Goal: Transaction & Acquisition: Purchase product/service

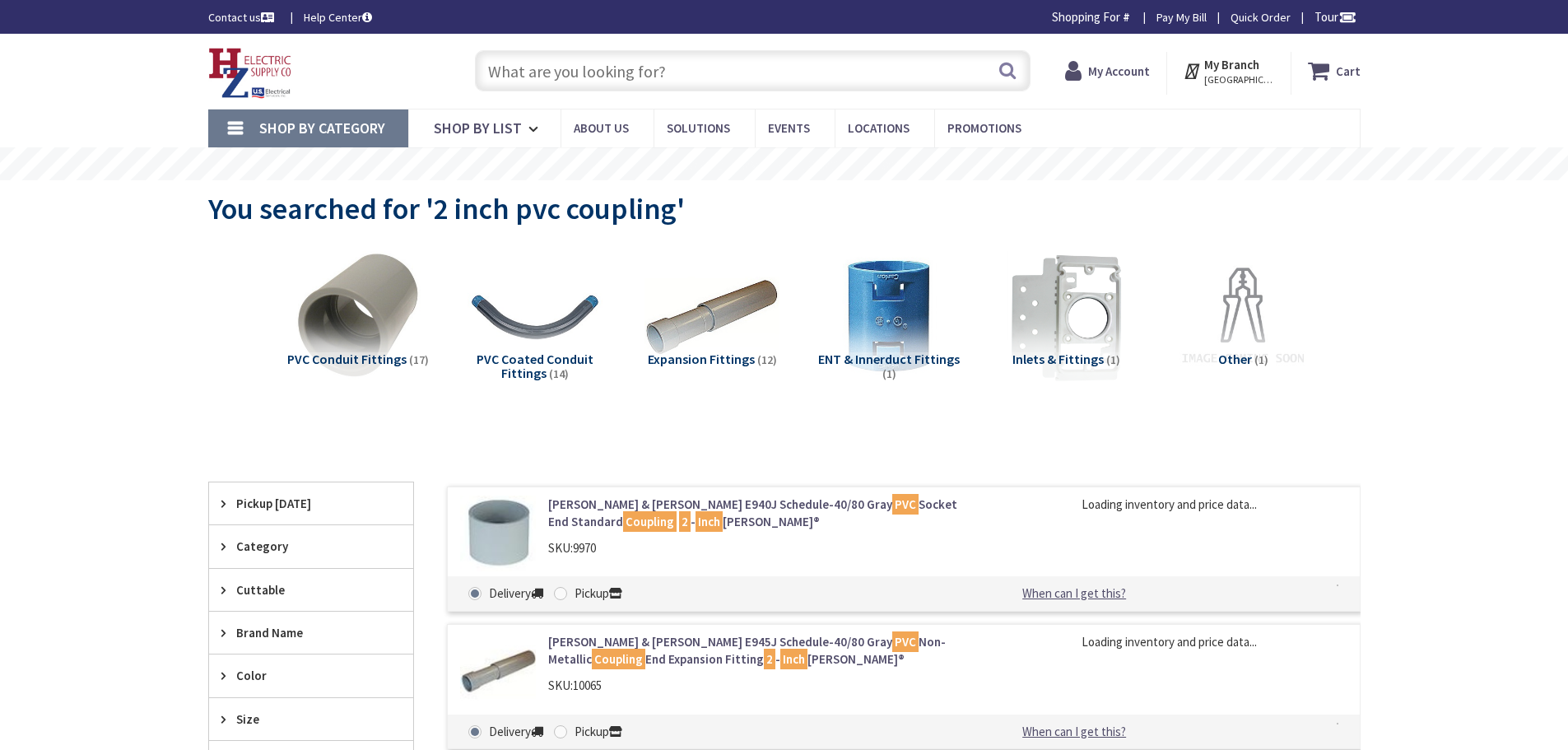
type input "[STREET_ADDRESS][US_STATE]"
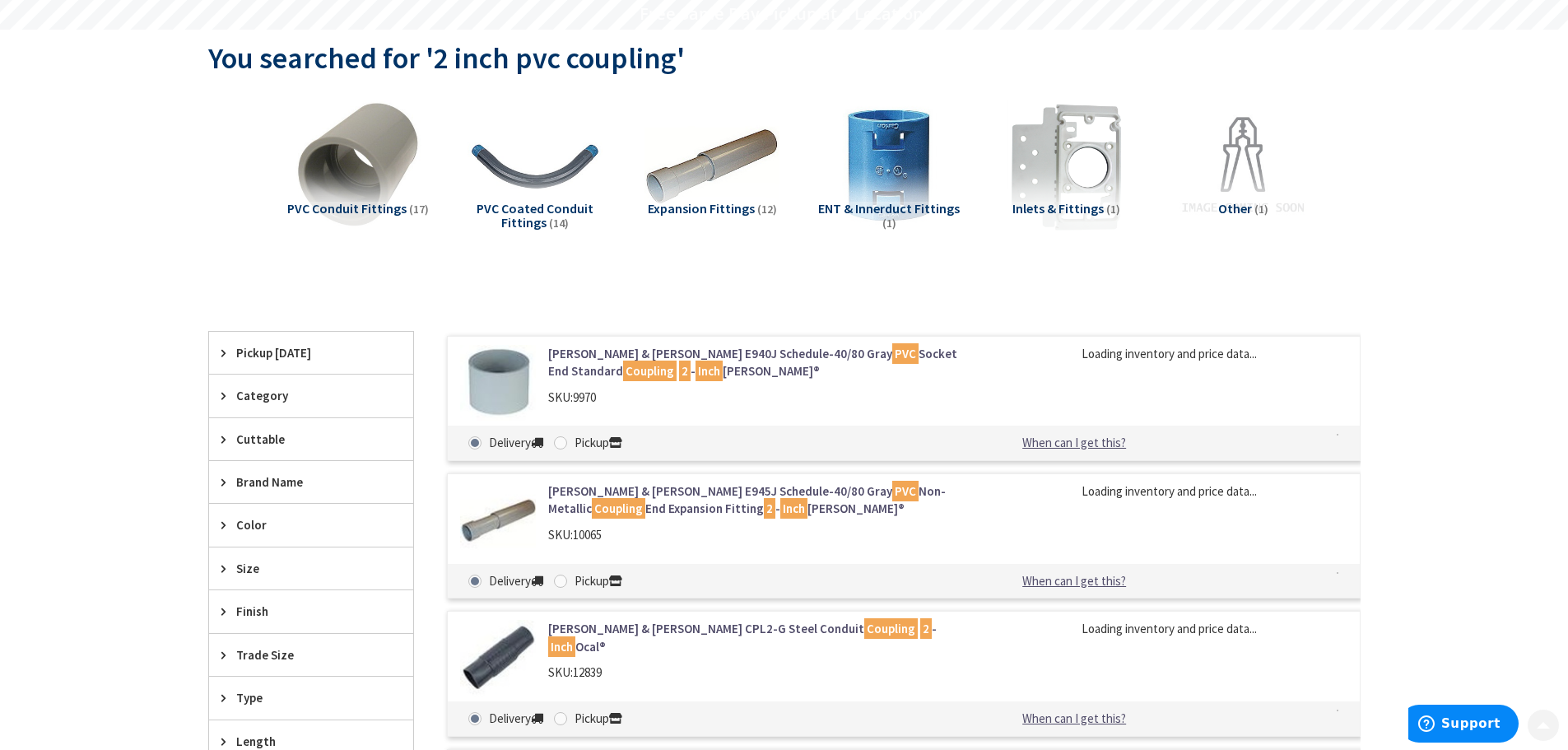
scroll to position [165, 0]
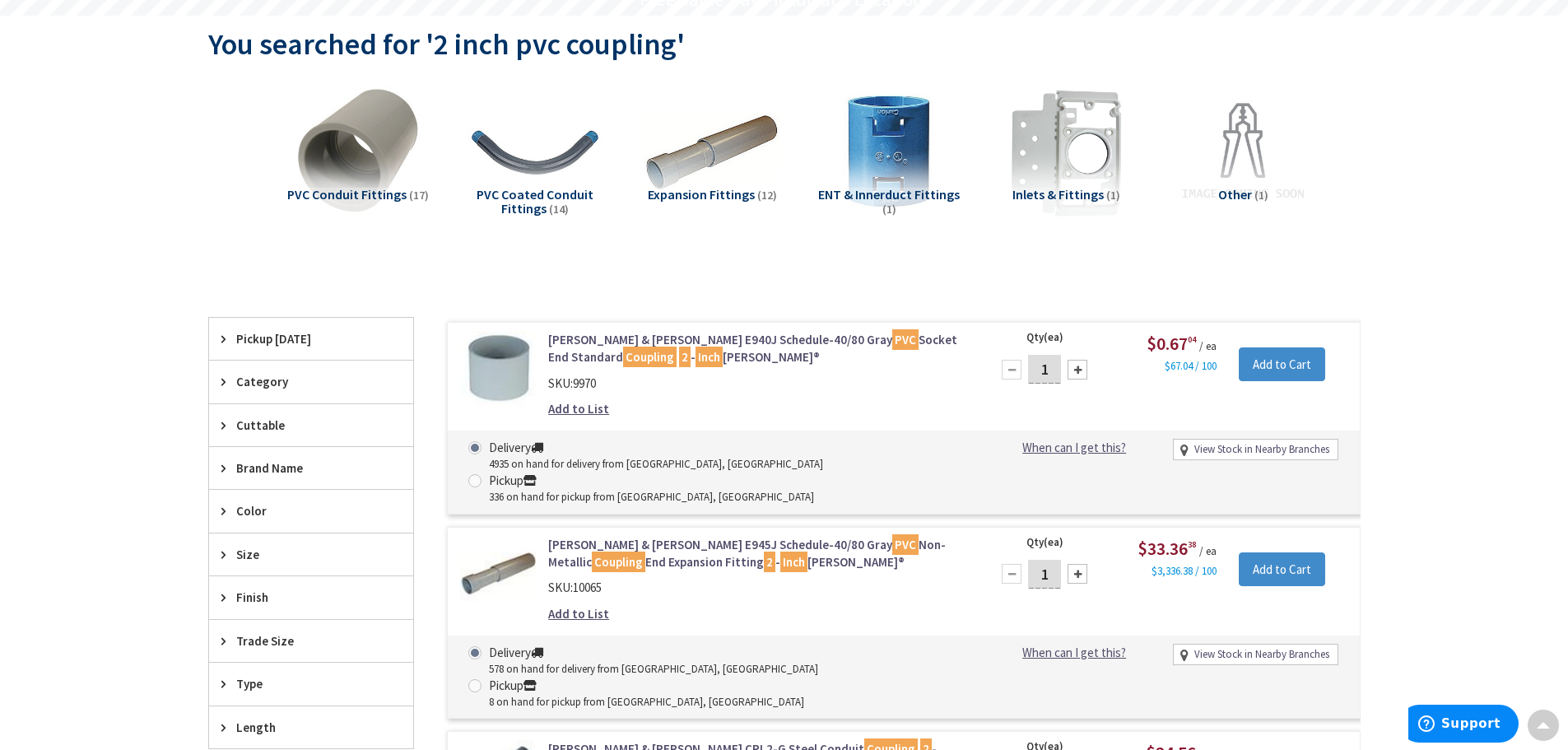
click at [683, 345] on link "Thomas & Betts E940J Schedule-40/80 Gray PVC Socket End Standard Coupling 2 - I…" at bounding box center [757, 349] width 419 height 35
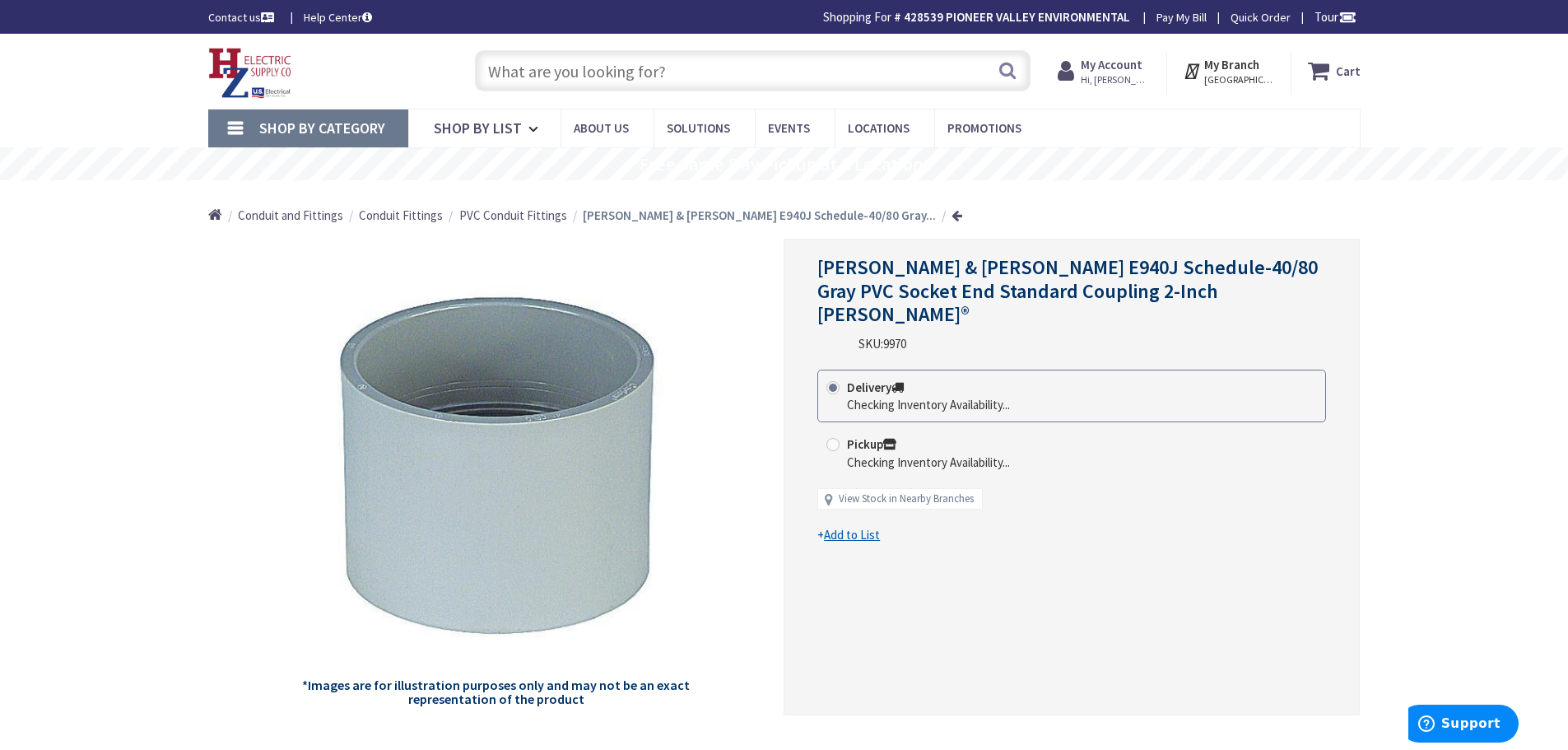
click at [1130, 65] on strong "My Account" at bounding box center [1111, 64] width 62 height 16
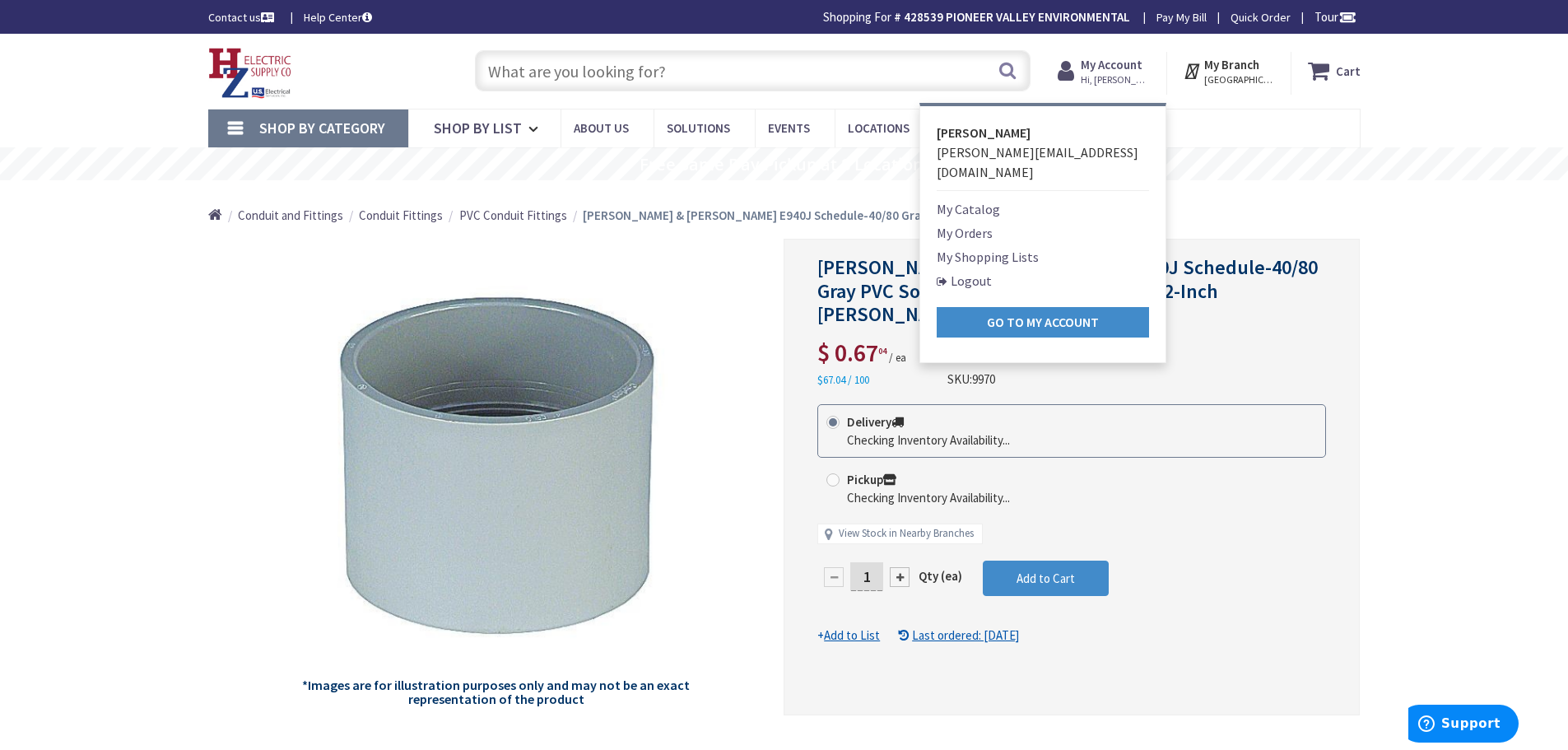
click at [973, 247] on link "My Shopping Lists" at bounding box center [987, 256] width 102 height 19
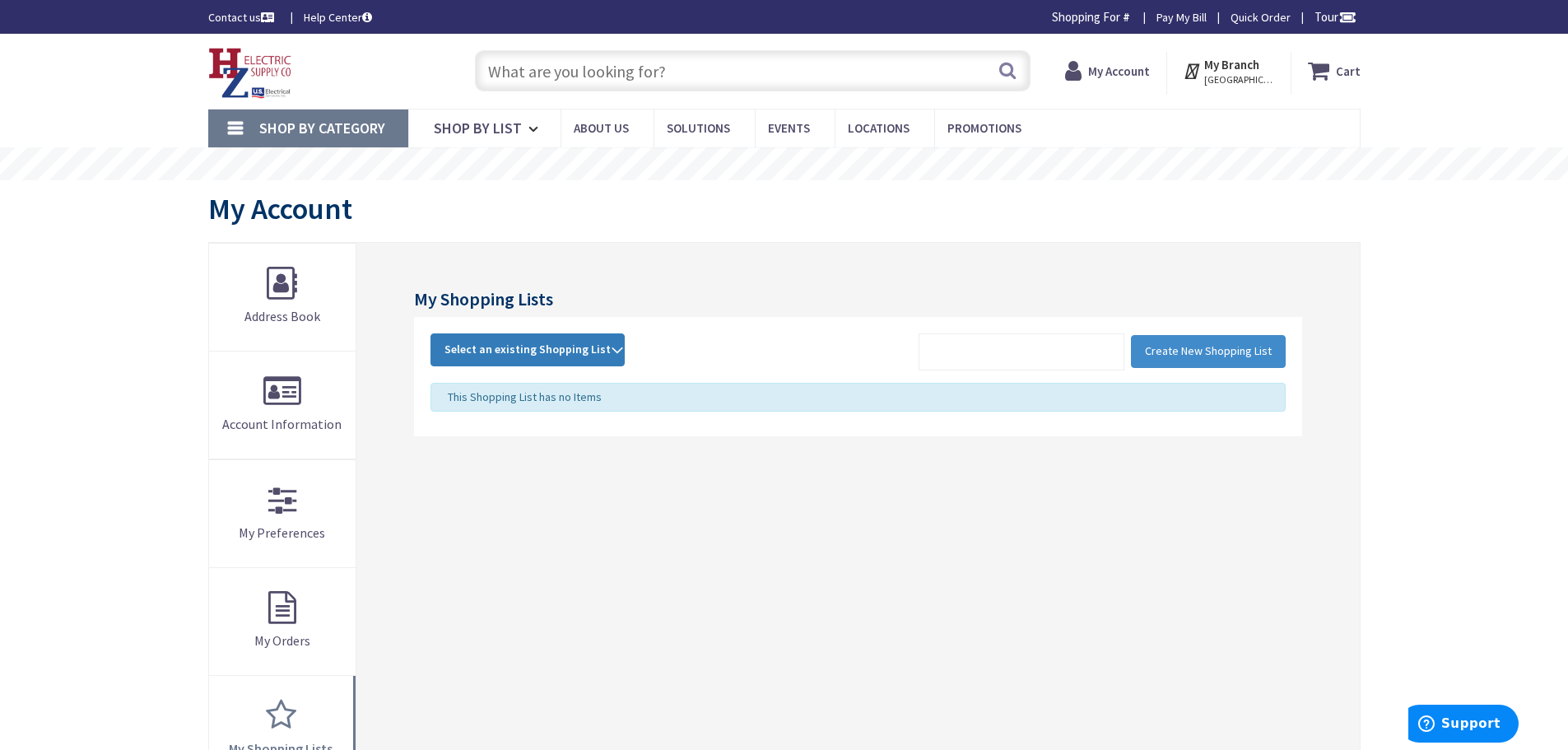
click at [536, 354] on span "Select an existing Shopping List" at bounding box center [528, 349] width 166 height 15
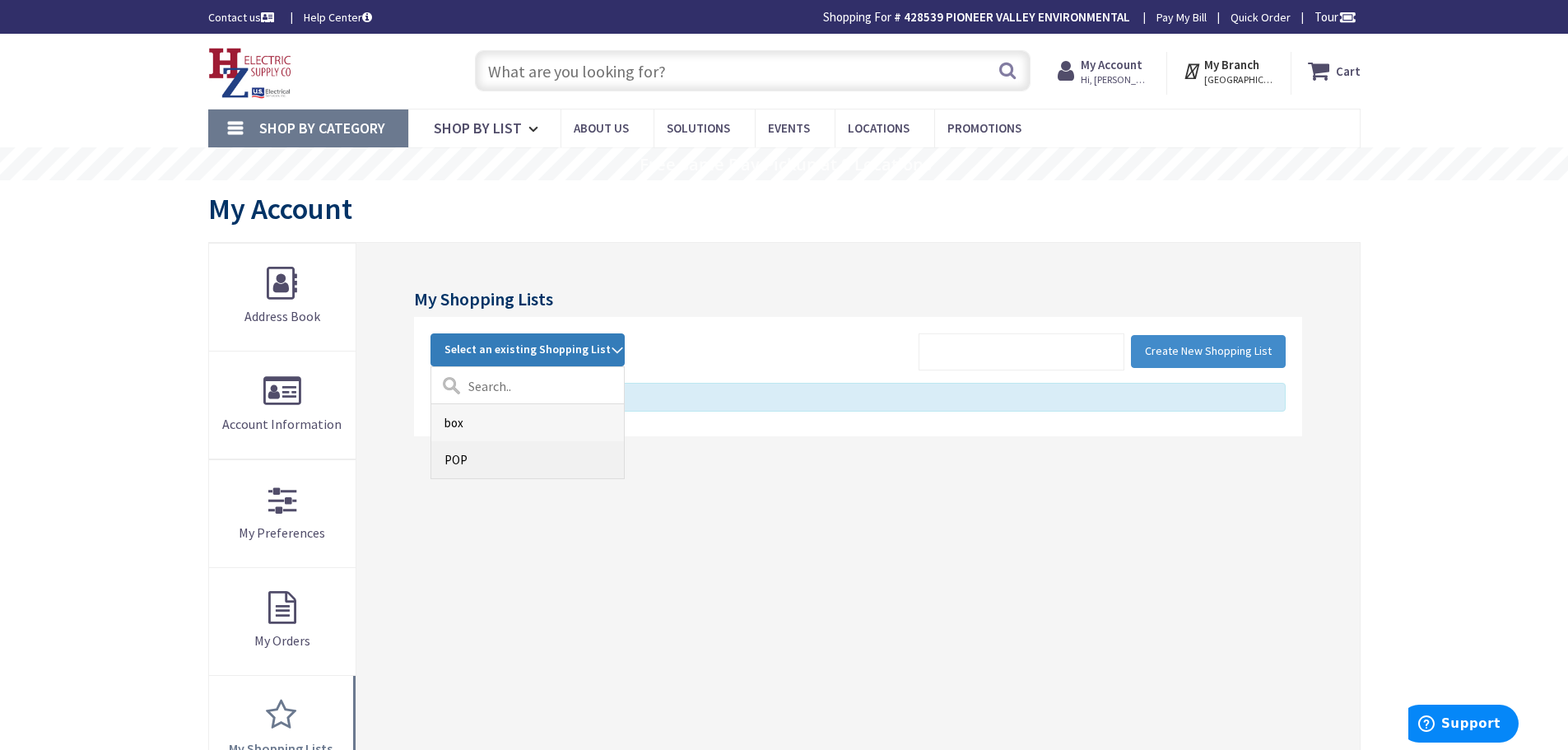
click at [496, 457] on link "POP" at bounding box center [527, 460] width 192 height 37
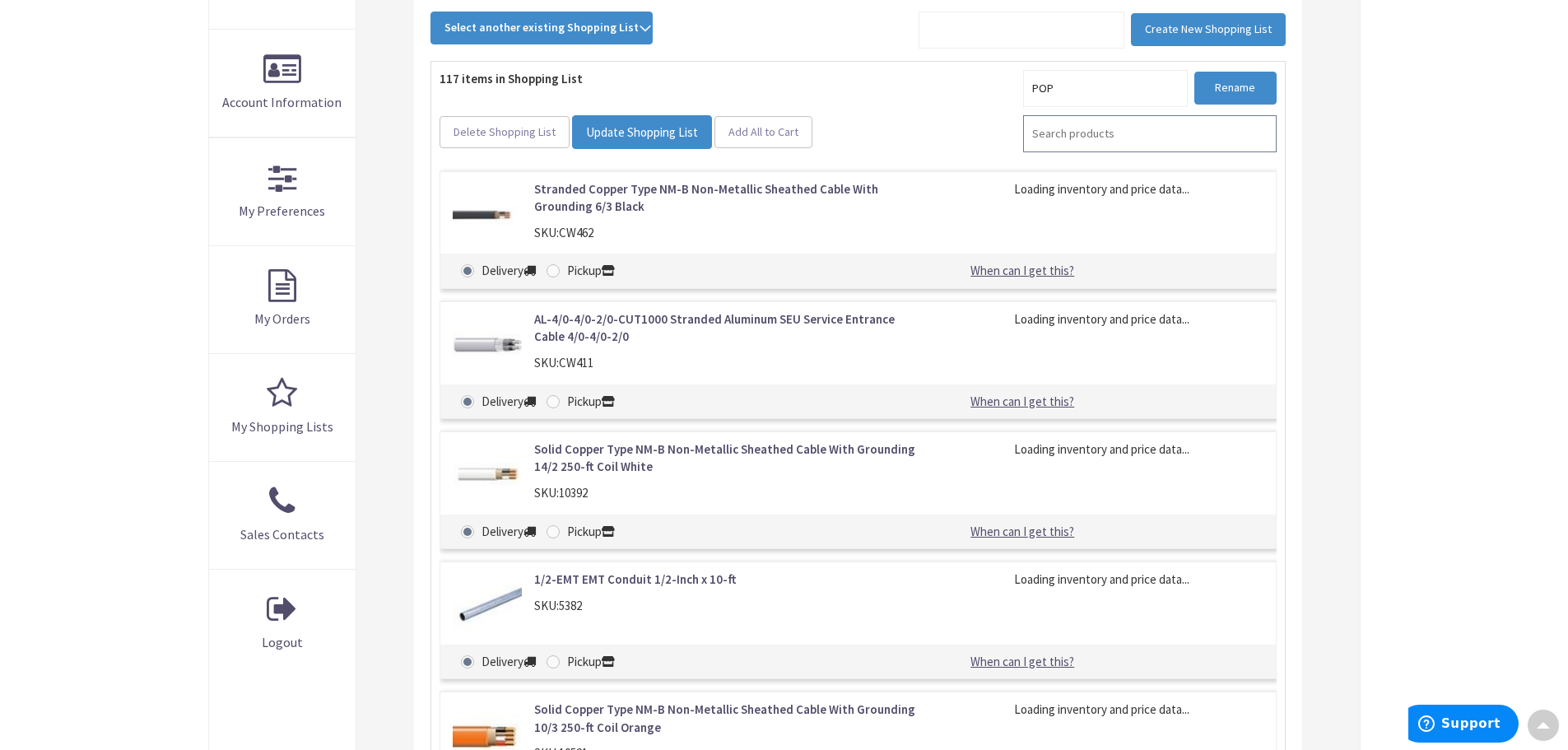
click at [1070, 133] on input "search" at bounding box center [1150, 134] width 253 height 37
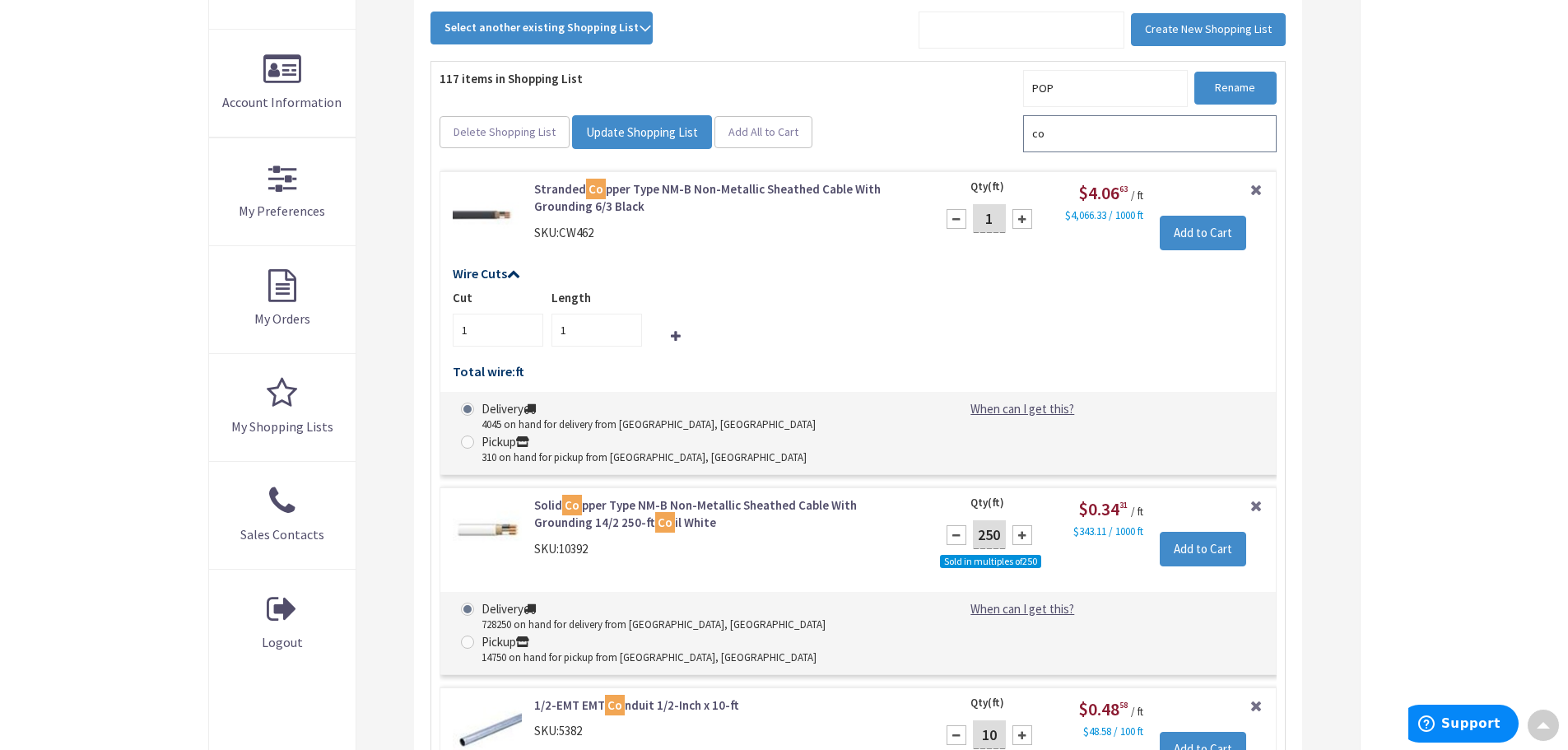
type input "c"
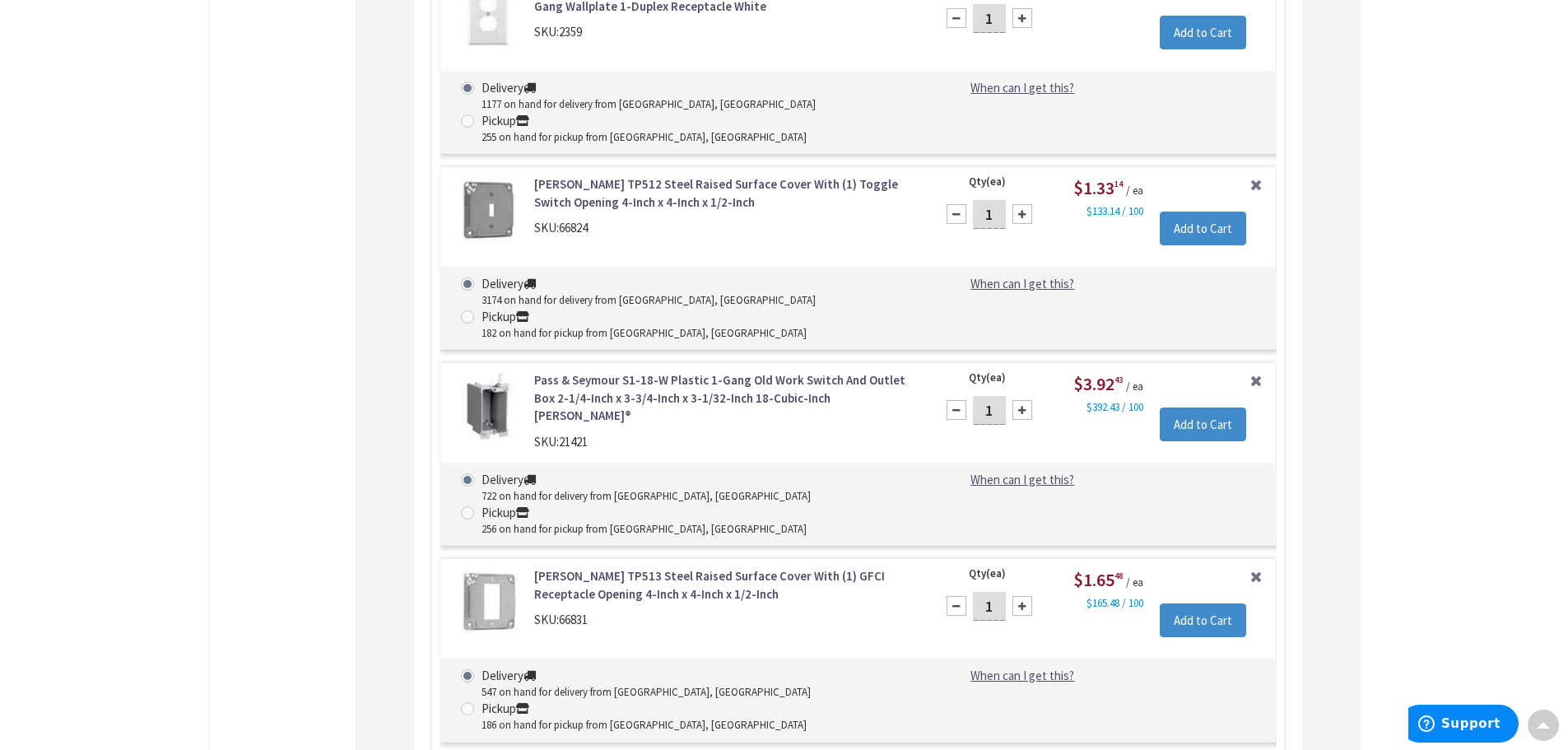
scroll to position [5735, 0]
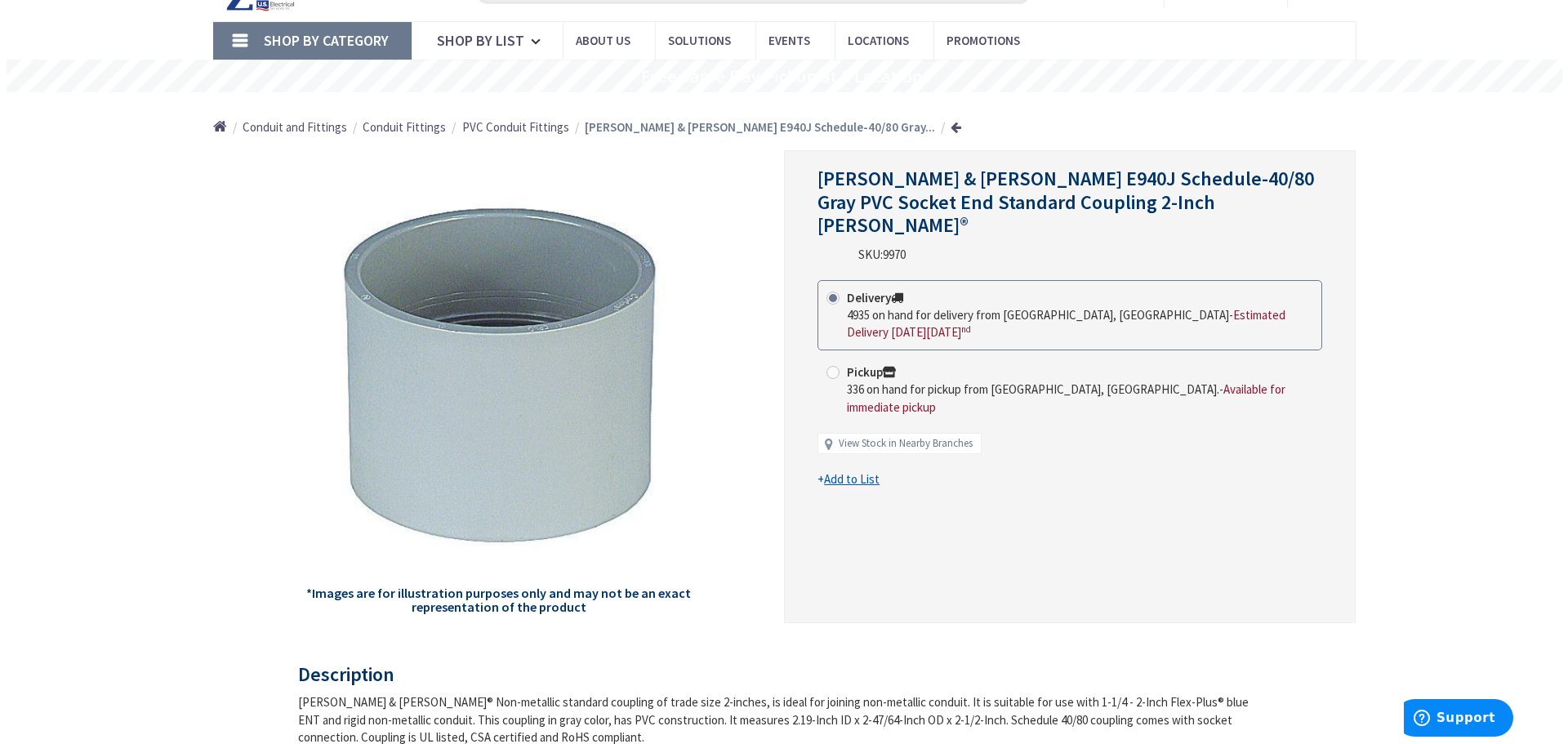
scroll to position [163, 0]
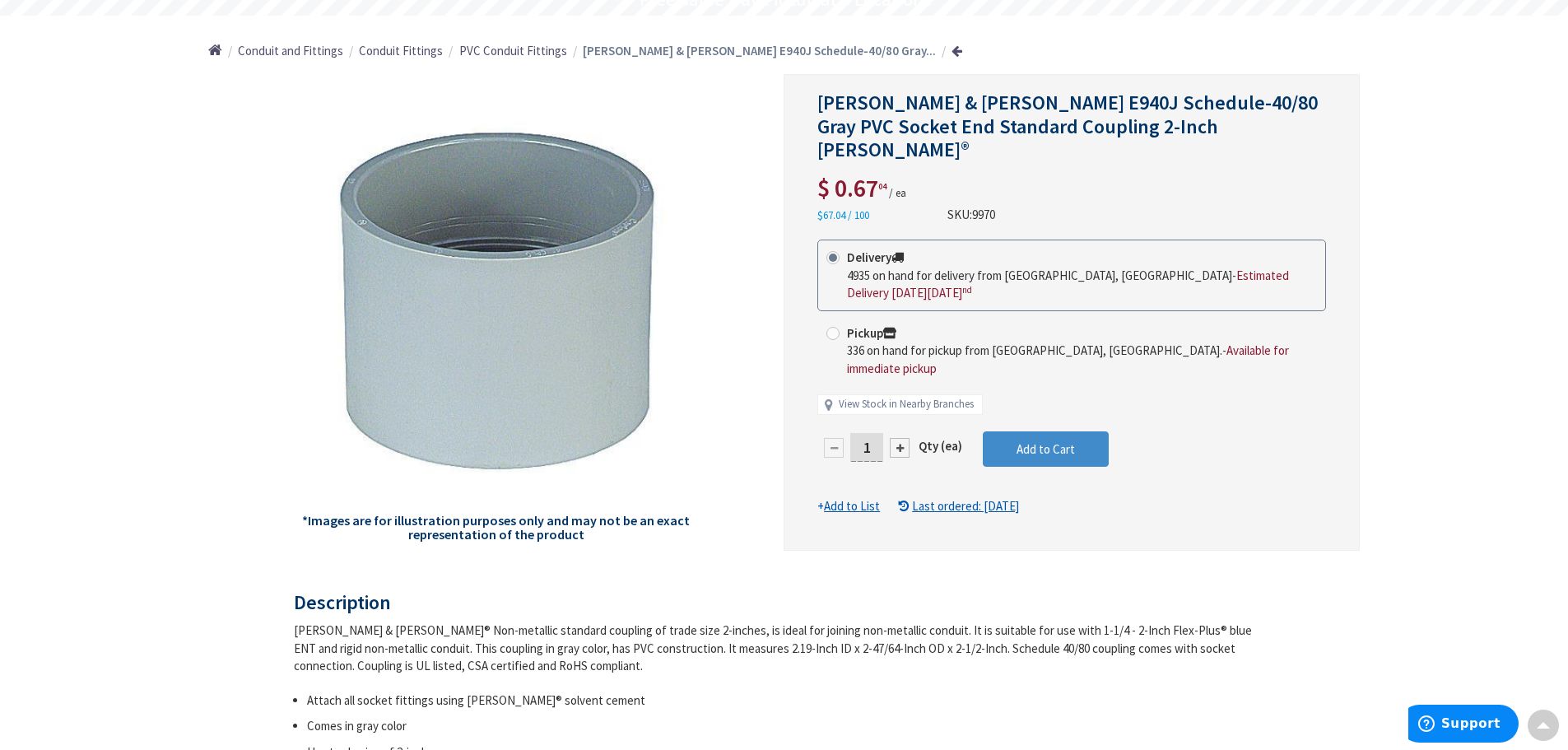
click at [900, 438] on div at bounding box center [899, 448] width 19 height 19
type input "2"
click at [1044, 441] on span "Add to Cart" at bounding box center [1045, 449] width 58 height 16
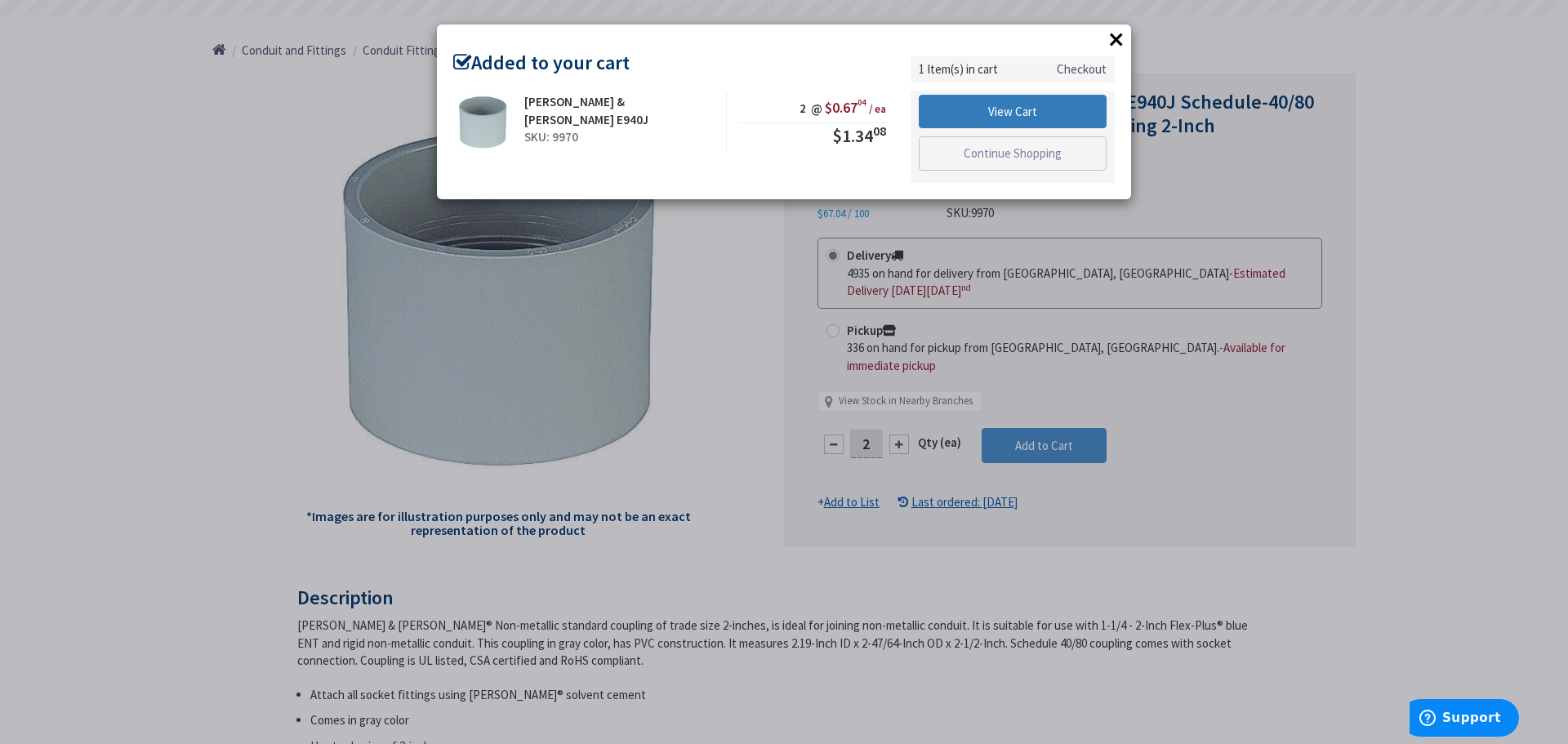
click at [1046, 109] on link "View Cart" at bounding box center [1012, 111] width 188 height 34
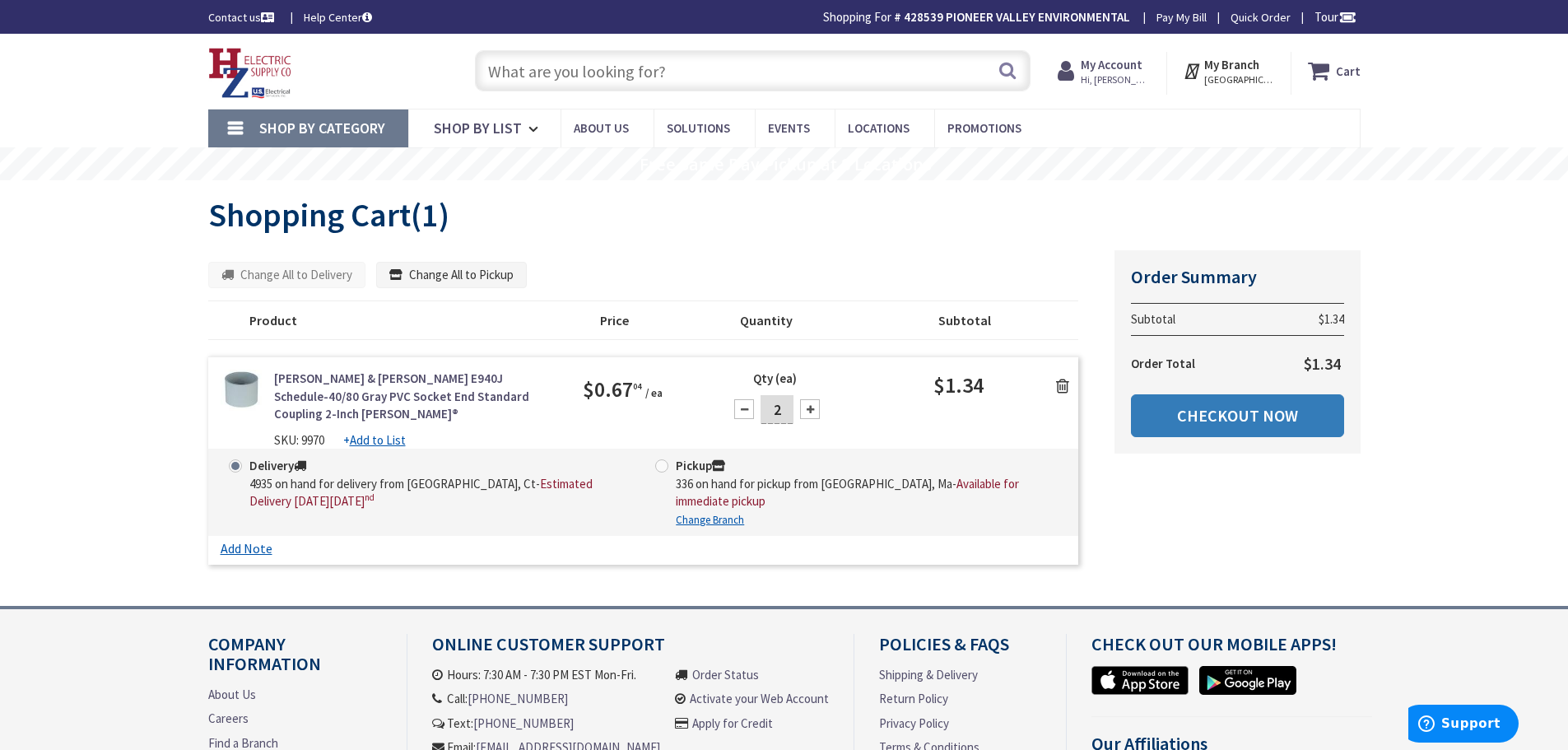
click at [1235, 419] on link "Checkout Now" at bounding box center [1237, 415] width 214 height 43
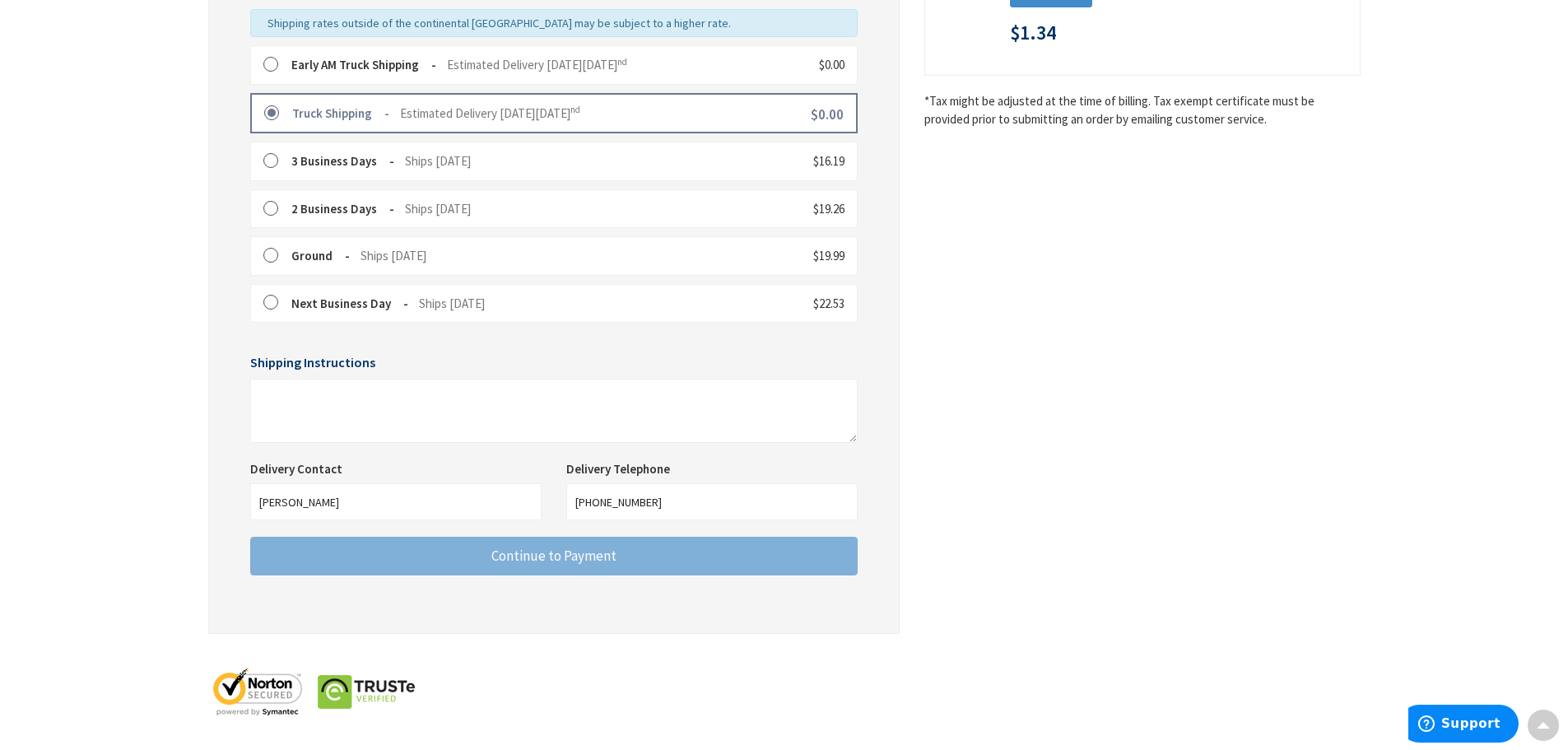
scroll to position [438, 0]
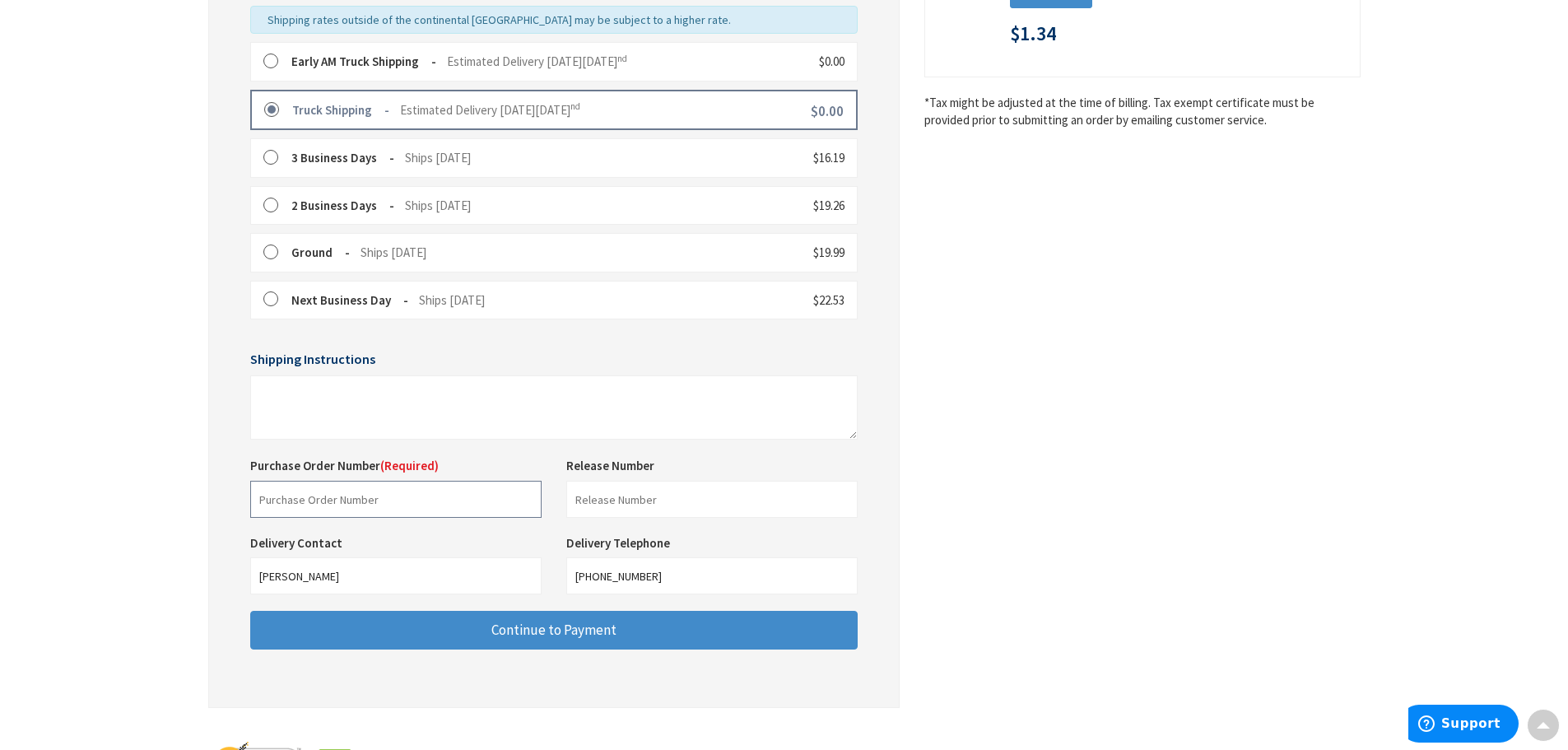
click at [416, 490] on input "text" at bounding box center [396, 499] width 291 height 37
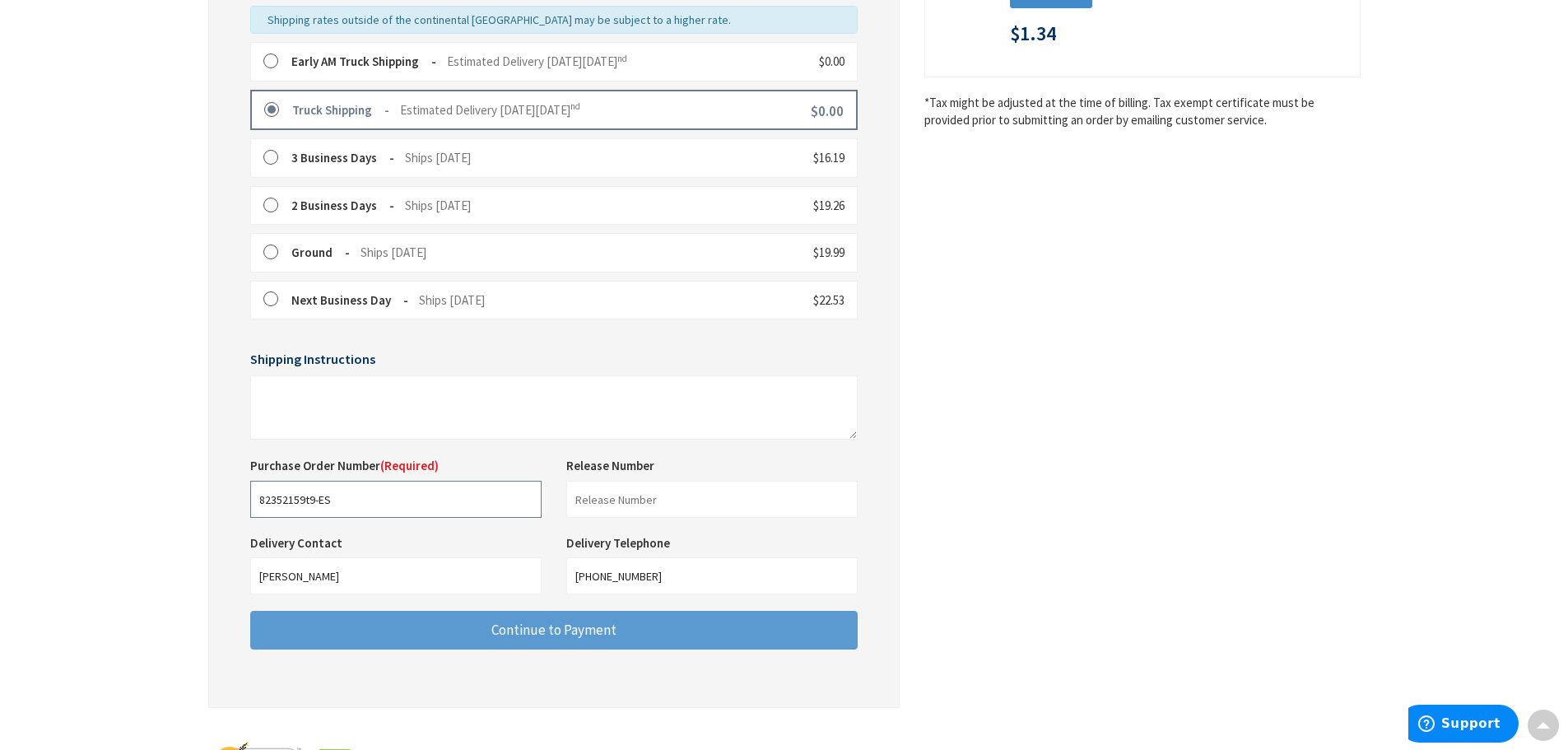
type input "82352159t9-ES"
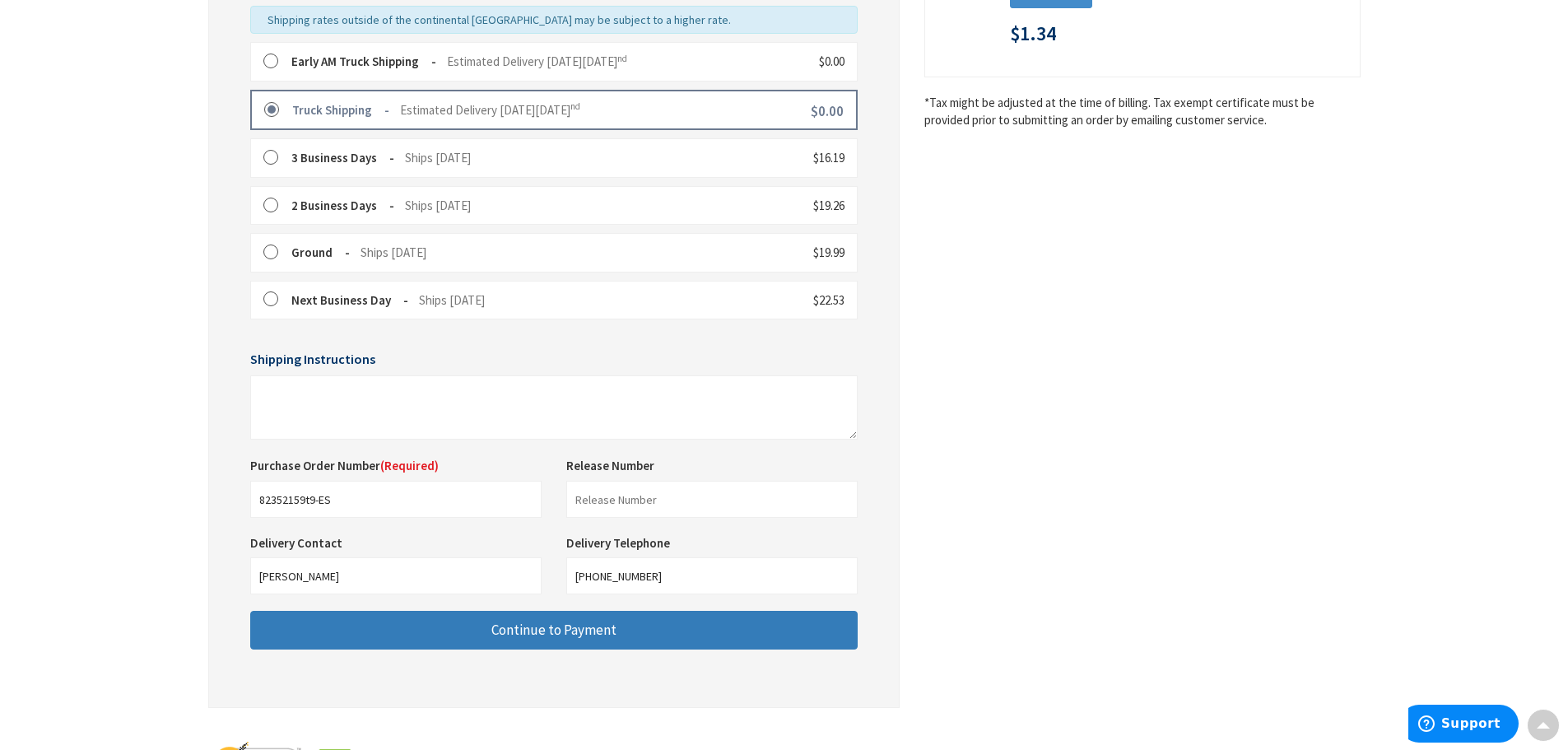
click at [571, 630] on span "Continue to Payment" at bounding box center [553, 630] width 125 height 18
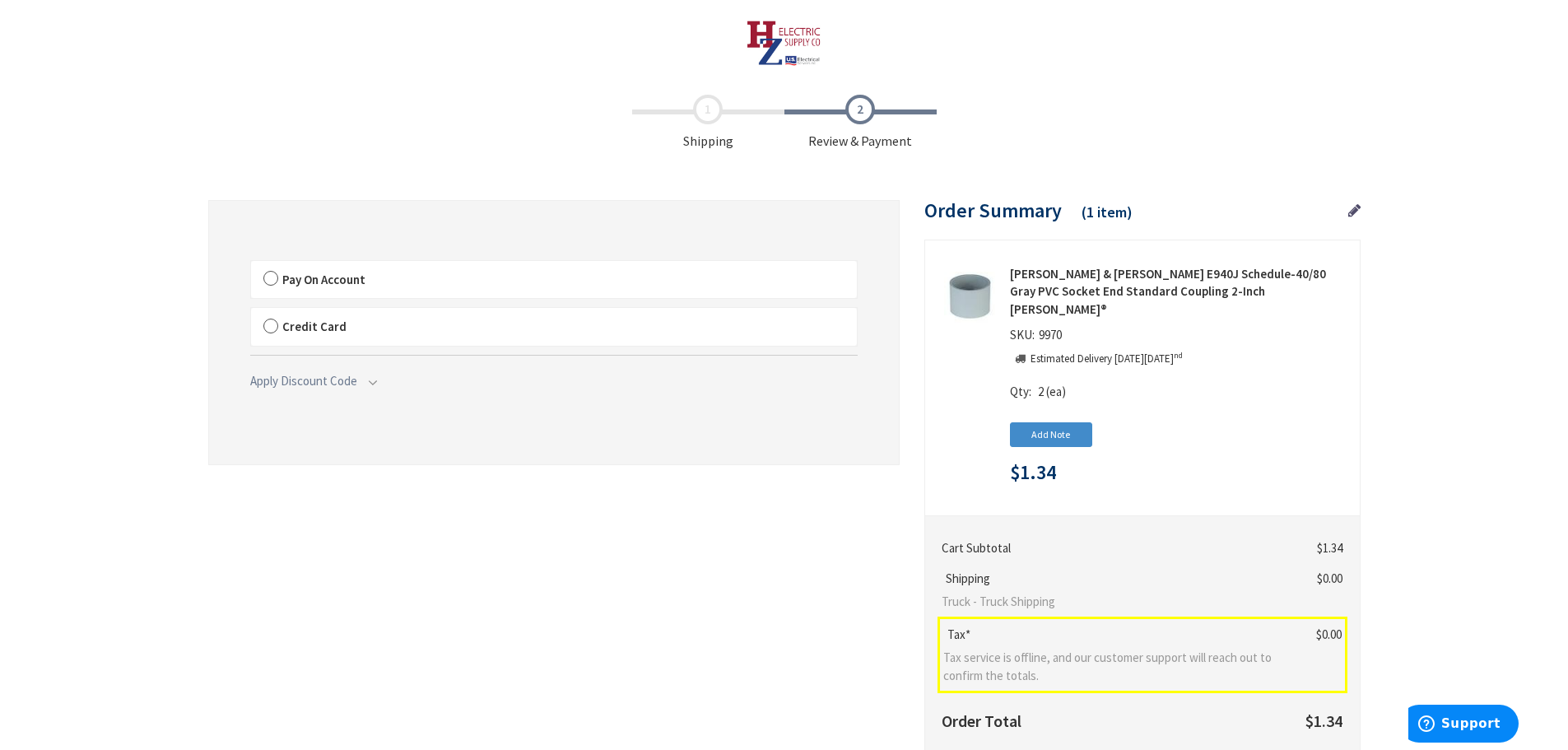
click at [269, 277] on label "Pay On Account" at bounding box center [554, 279] width 606 height 38
click at [251, 264] on input "Pay On Account" at bounding box center [251, 264] width 0 height 0
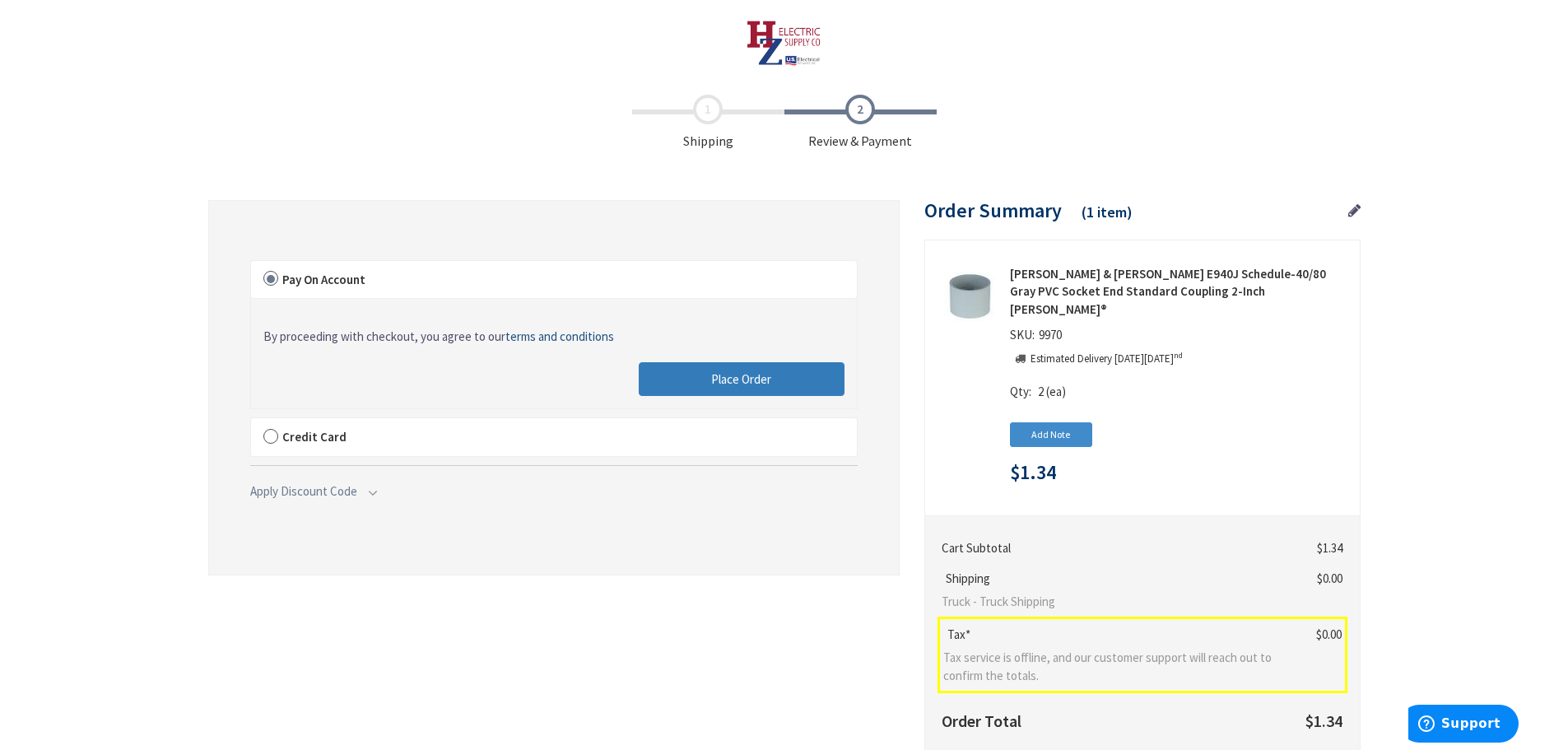
click at [766, 378] on span "Place Order" at bounding box center [741, 378] width 60 height 16
